Goal: Book appointment/travel/reservation

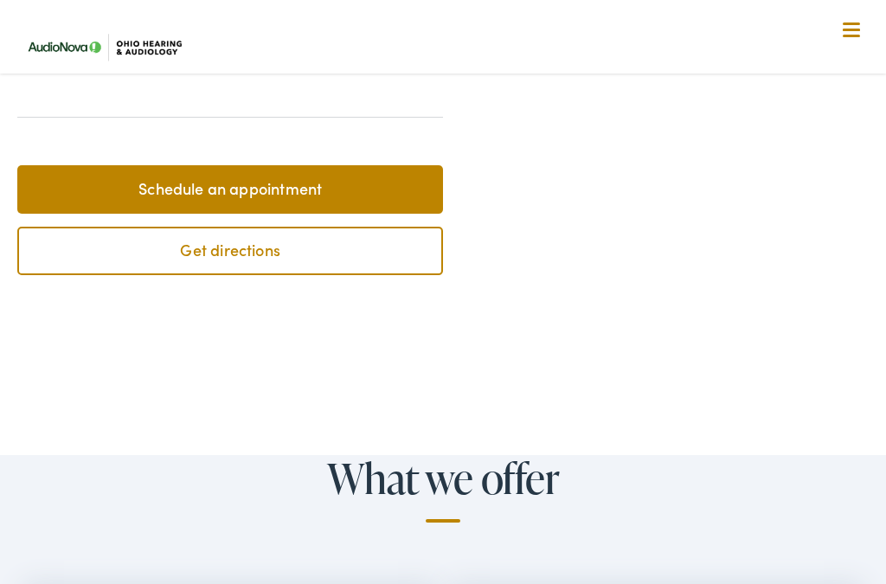
scroll to position [670, 0]
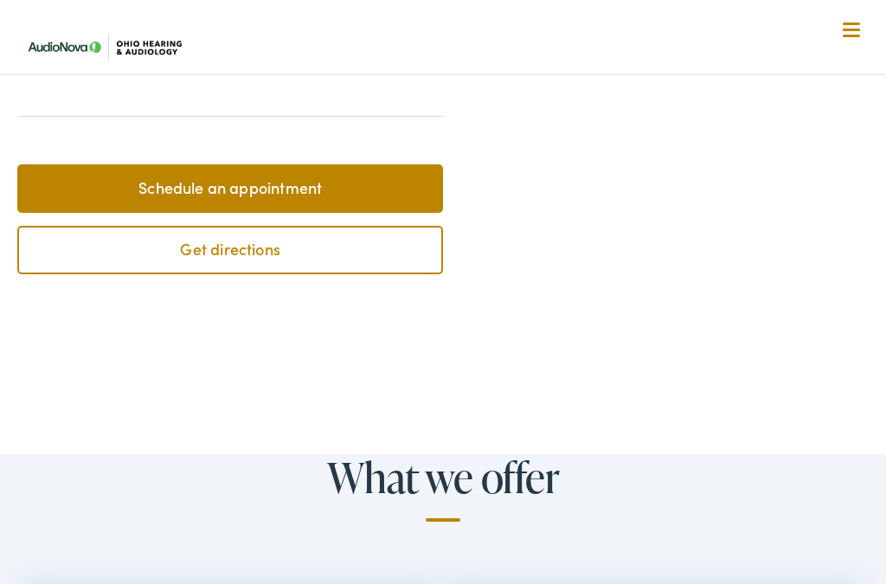
click at [383, 213] on link "Schedule an appointment" at bounding box center [229, 188] width 425 height 48
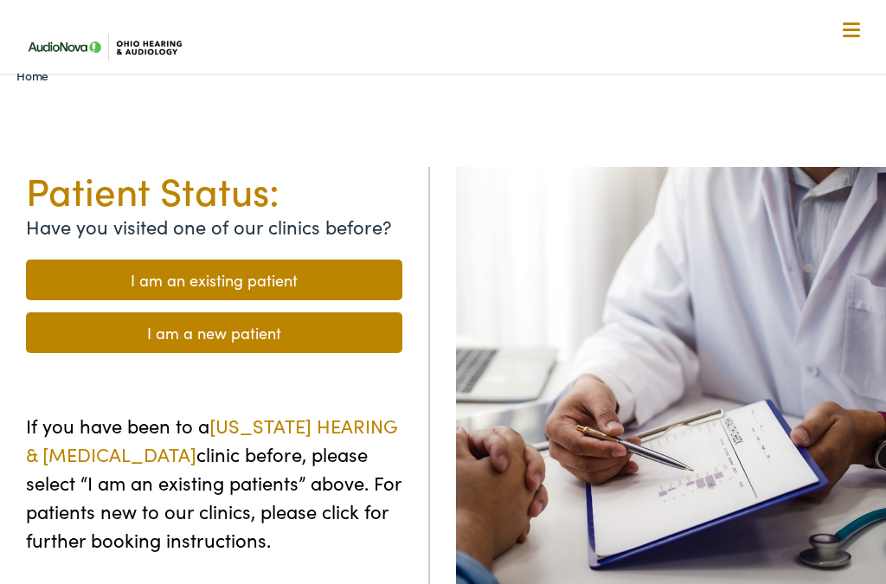
scroll to position [121, 0]
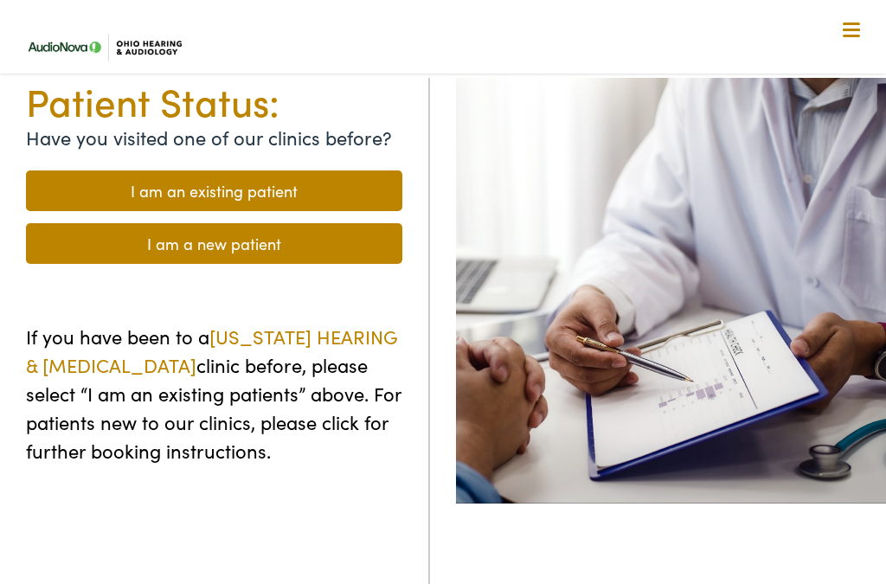
click at [352, 240] on link "I am a new patient" at bounding box center [214, 243] width 376 height 41
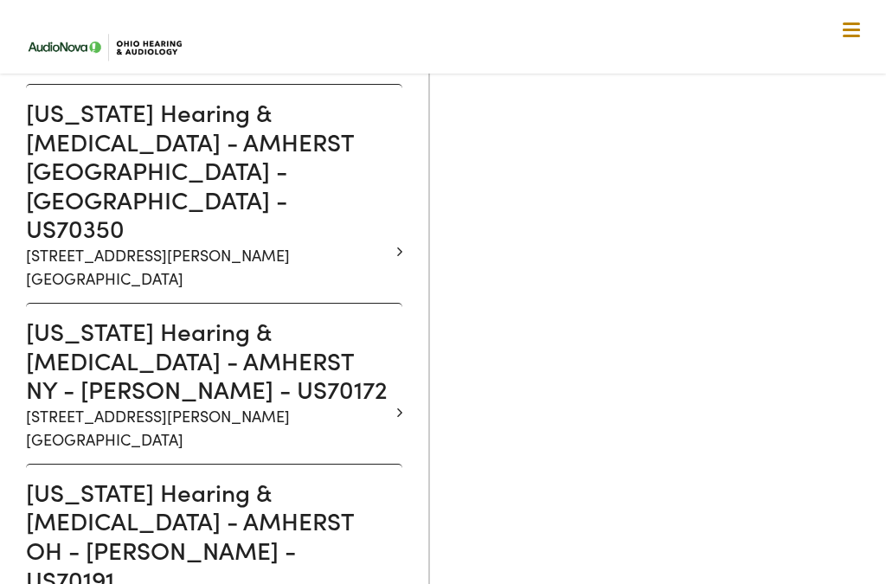
scroll to position [1477, 0]
